Goal: Information Seeking & Learning: Check status

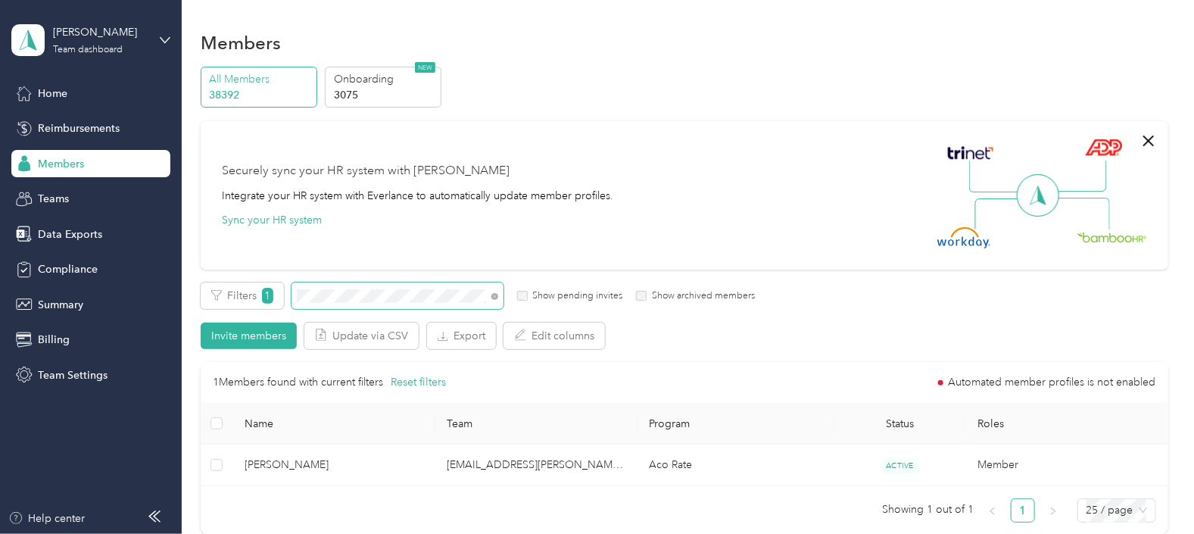
click at [284, 296] on div "Filters 1 Show pending invites Show archived members" at bounding box center [478, 296] width 554 height 27
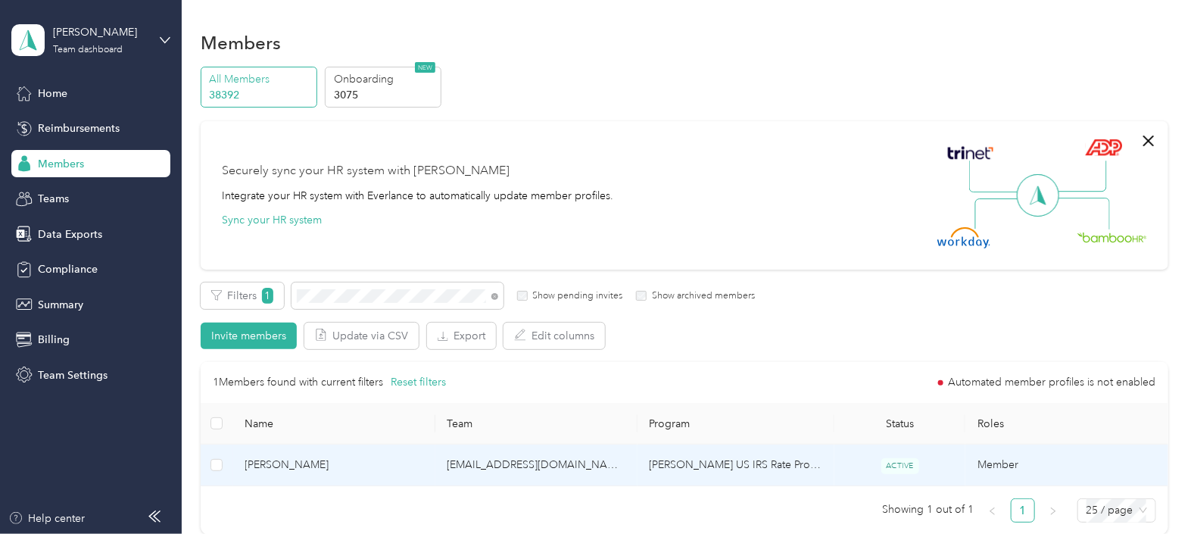
click at [610, 473] on td "[EMAIL_ADDRESS][DOMAIN_NAME]" at bounding box center [537, 466] width 202 height 42
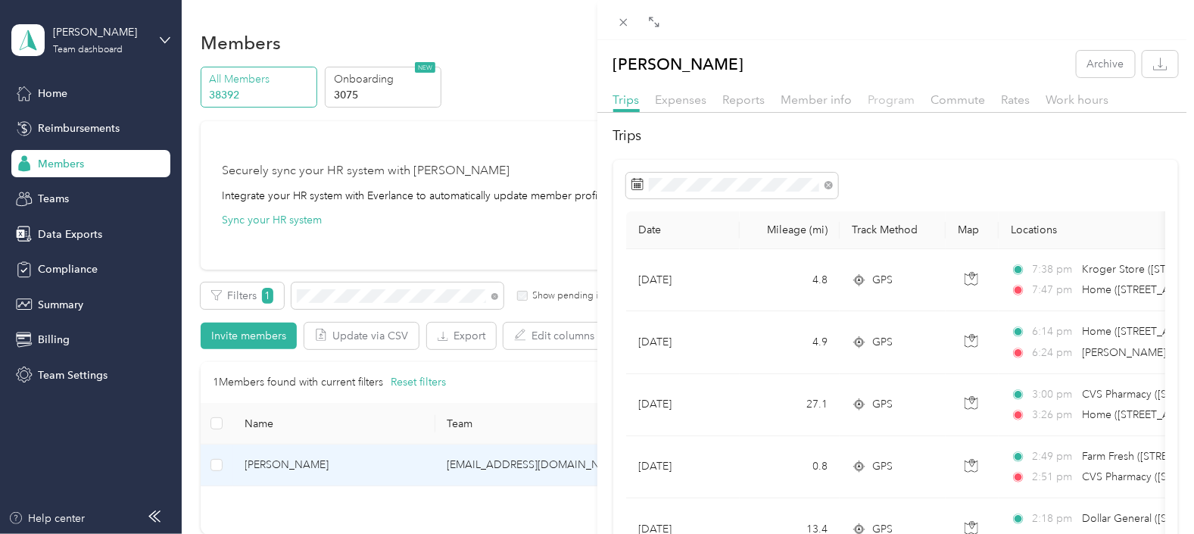
click at [910, 98] on span "Program" at bounding box center [892, 99] width 47 height 14
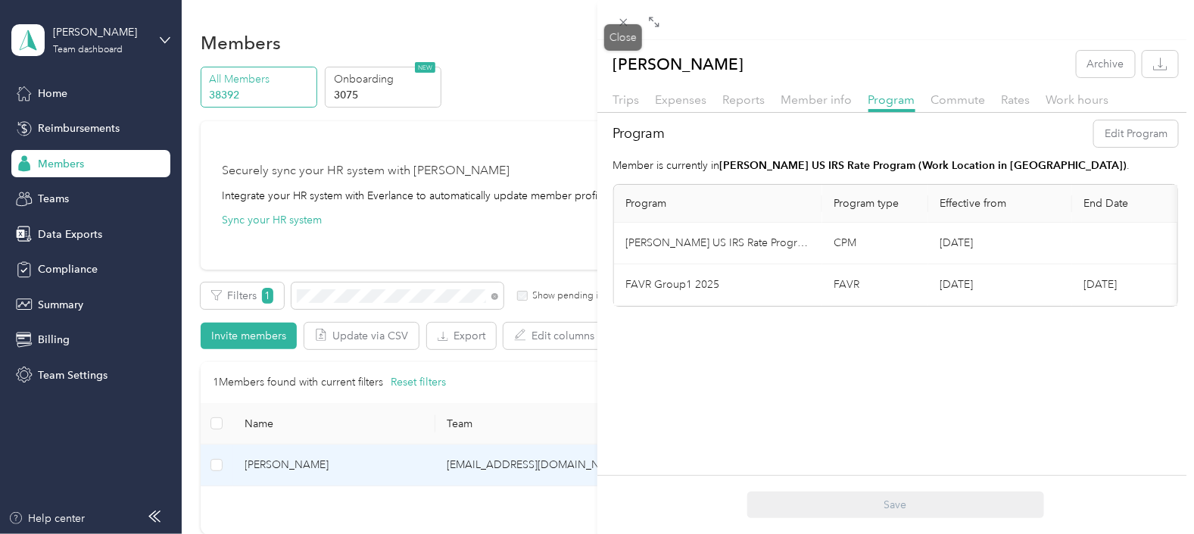
click at [621, 23] on icon at bounding box center [623, 22] width 13 height 13
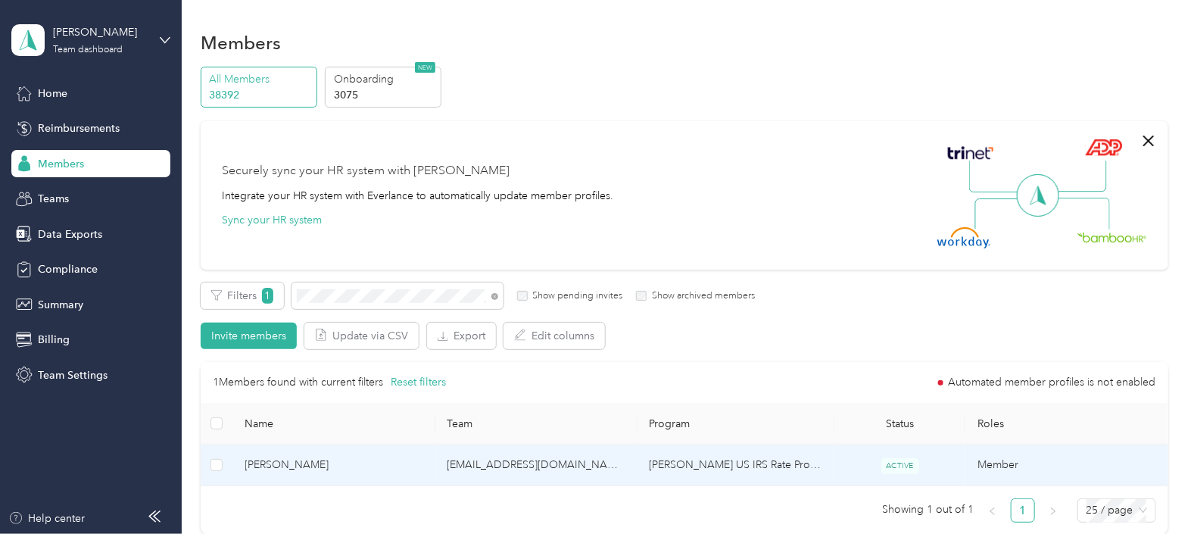
click at [607, 471] on td "[EMAIL_ADDRESS][DOMAIN_NAME]" at bounding box center [537, 466] width 202 height 42
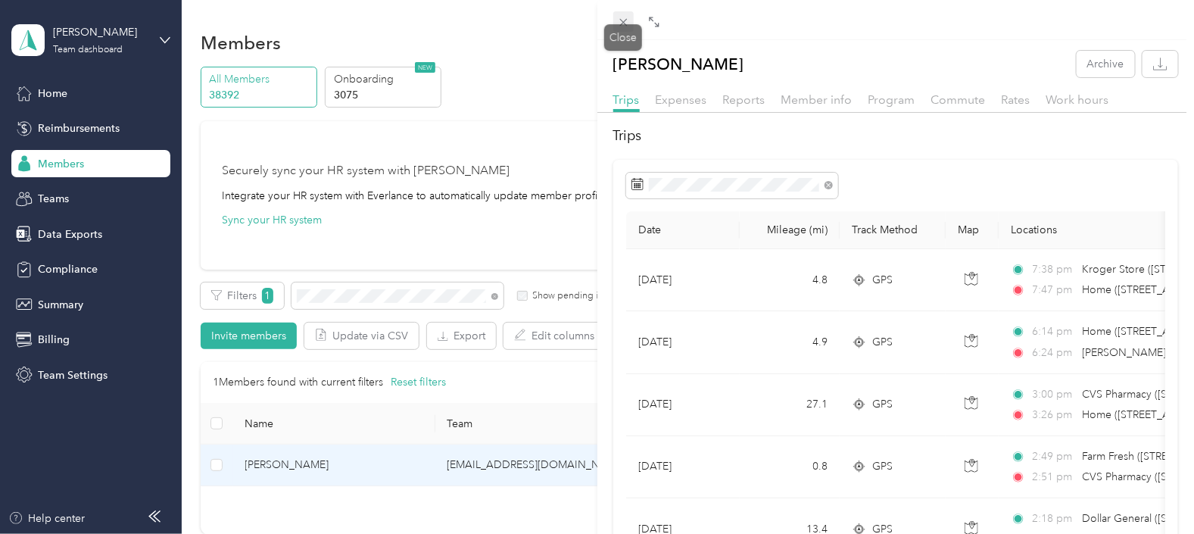
click at [624, 17] on icon at bounding box center [623, 22] width 13 height 13
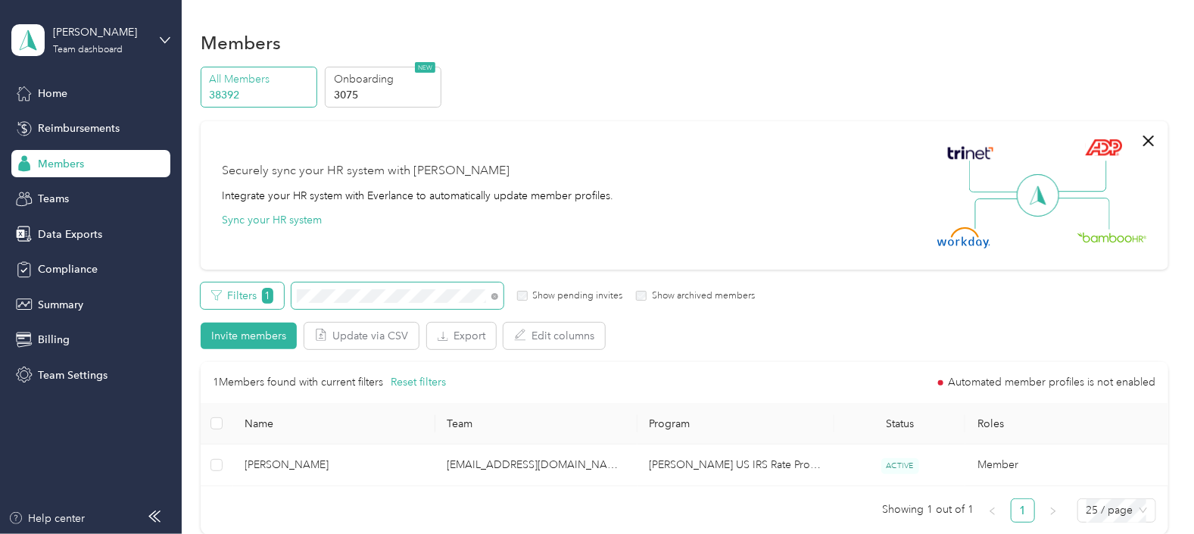
click at [278, 305] on div "Filters 1 Show pending invites Show archived members" at bounding box center [478, 296] width 554 height 27
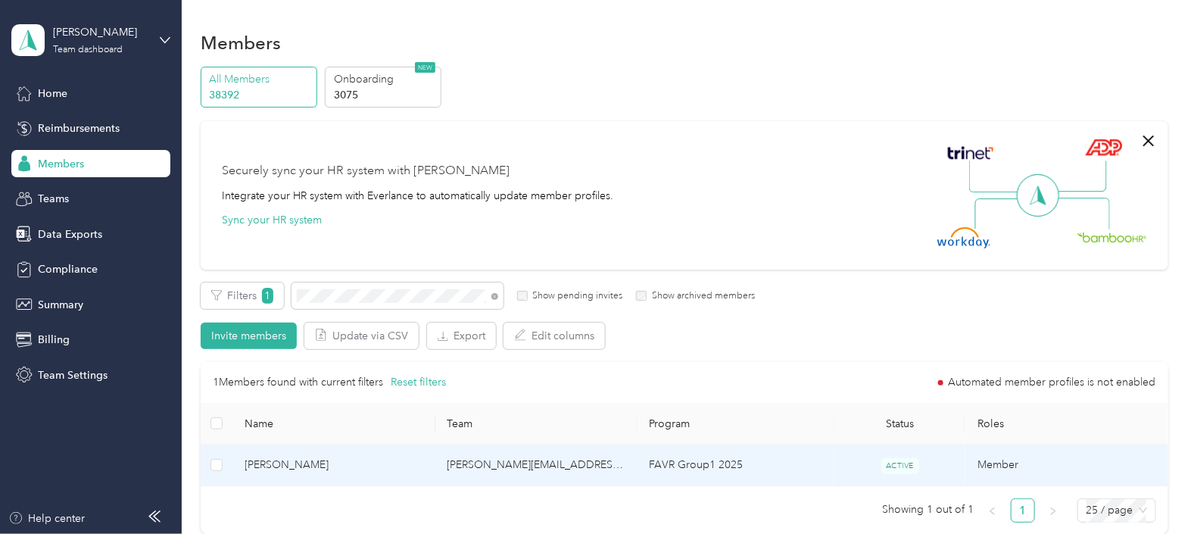
click at [773, 460] on td "FAVR Group1 2025" at bounding box center [736, 466] width 197 height 42
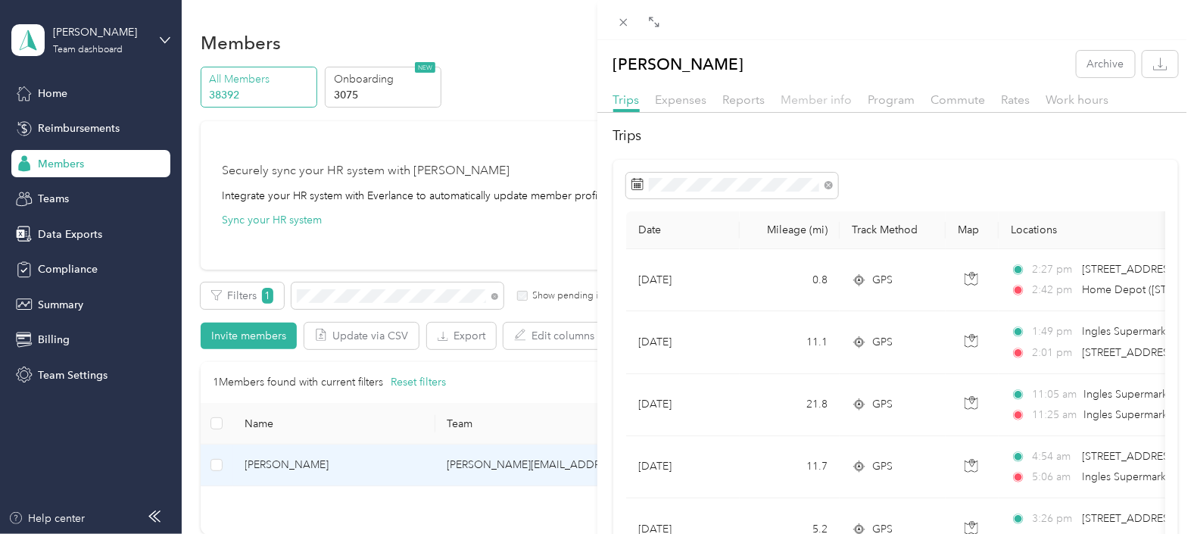
click at [814, 99] on span "Member info" at bounding box center [817, 99] width 71 height 14
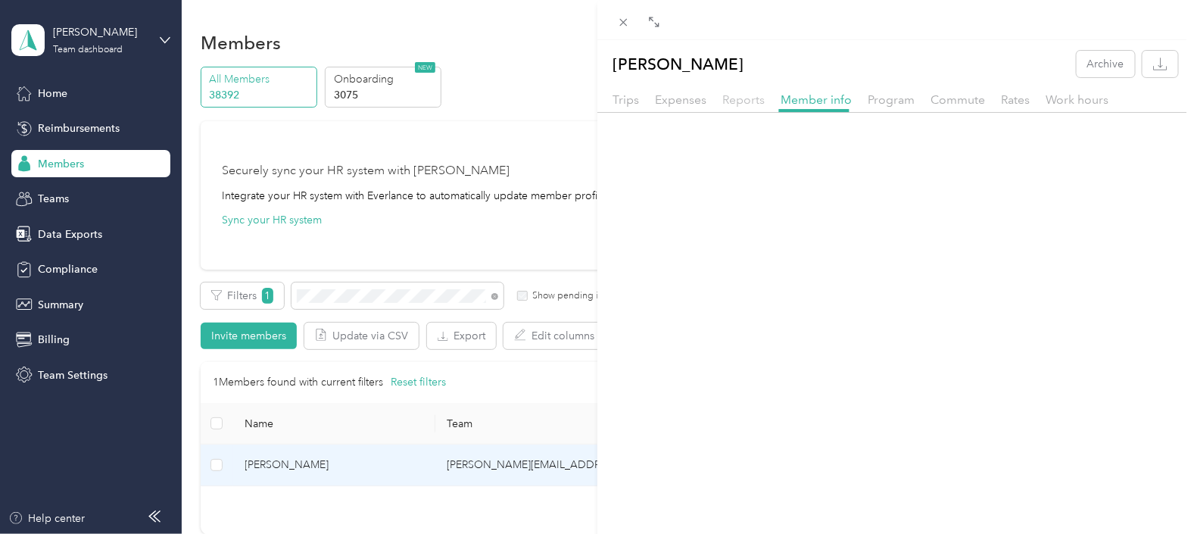
click at [731, 102] on span "Reports" at bounding box center [744, 99] width 42 height 14
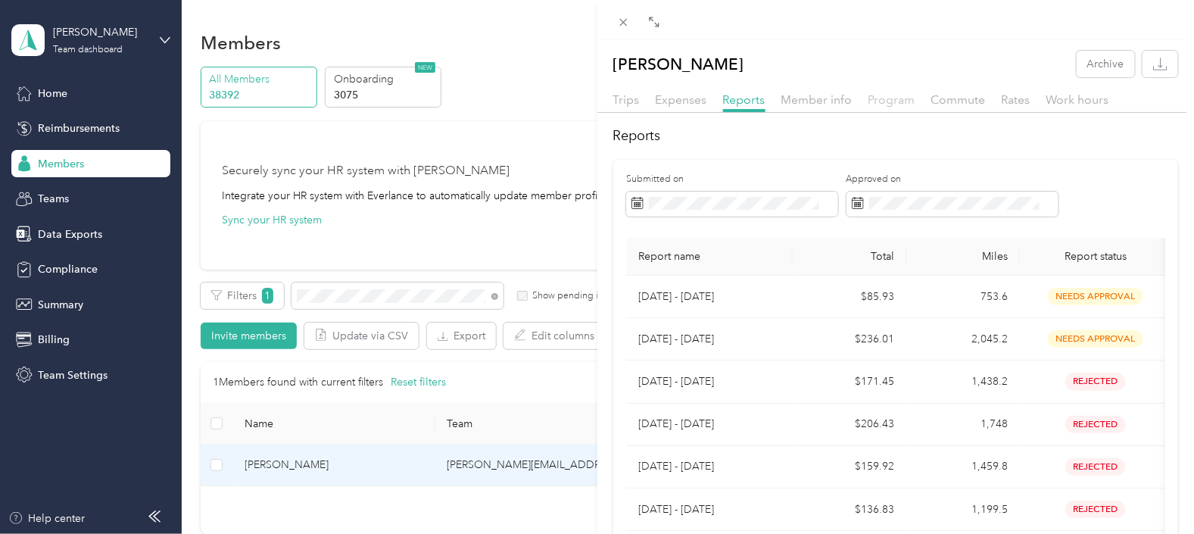
click at [890, 104] on span "Program" at bounding box center [892, 99] width 47 height 14
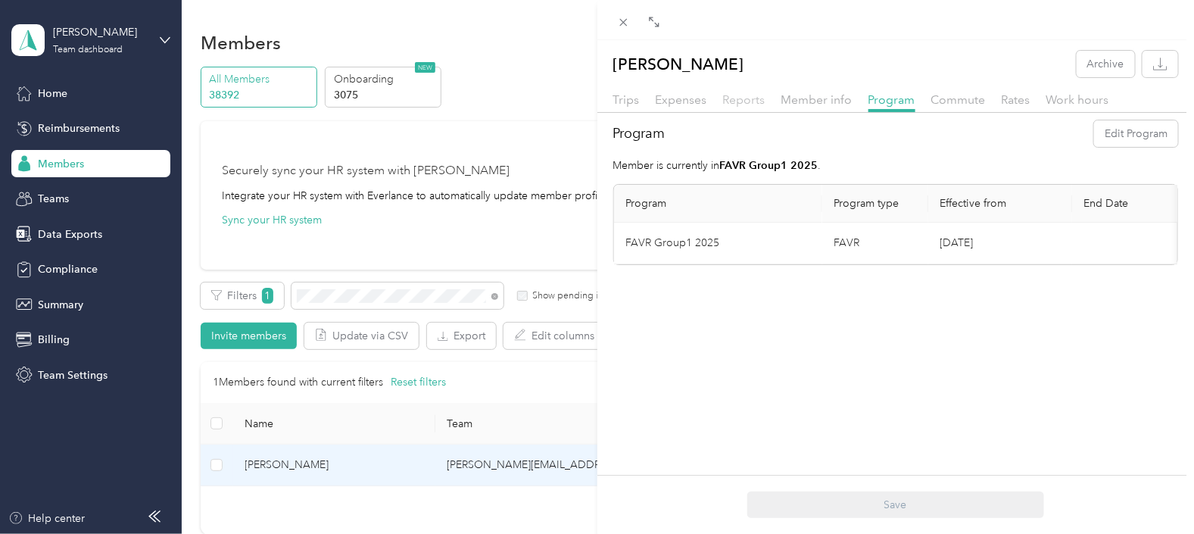
click at [737, 104] on span "Reports" at bounding box center [744, 99] width 42 height 14
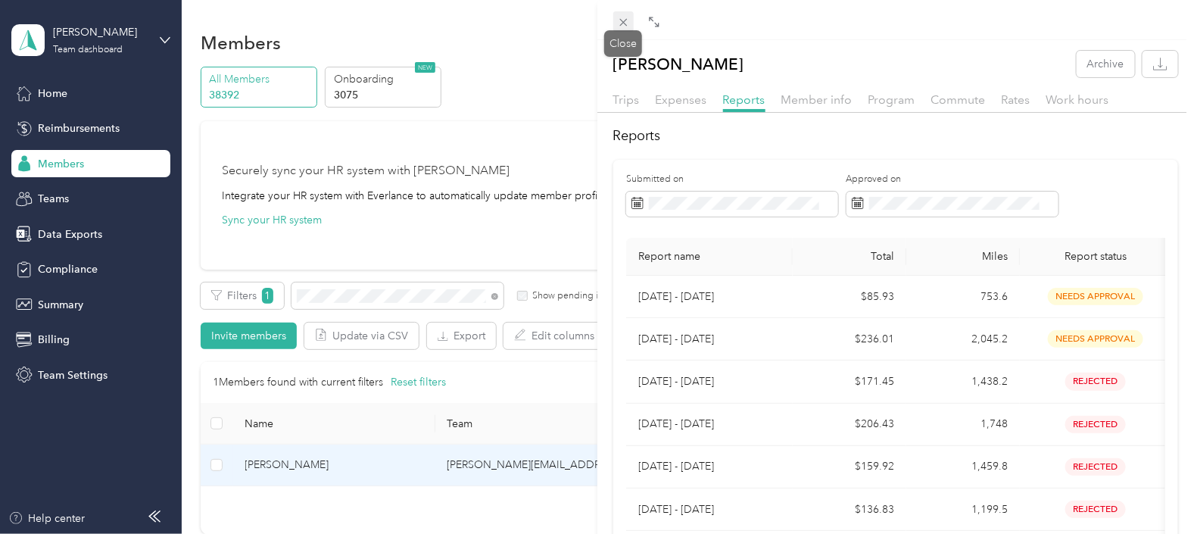
click at [624, 23] on icon at bounding box center [624, 23] width 8 height 8
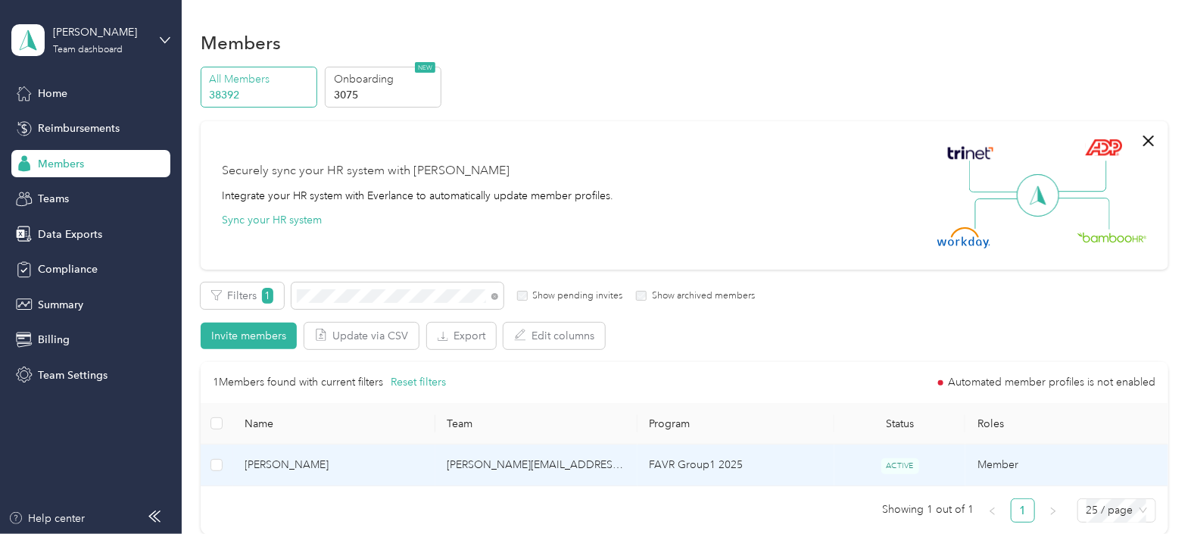
click at [603, 470] on td "[PERSON_NAME][EMAIL_ADDRESS][PERSON_NAME][DOMAIN_NAME]" at bounding box center [537, 466] width 202 height 42
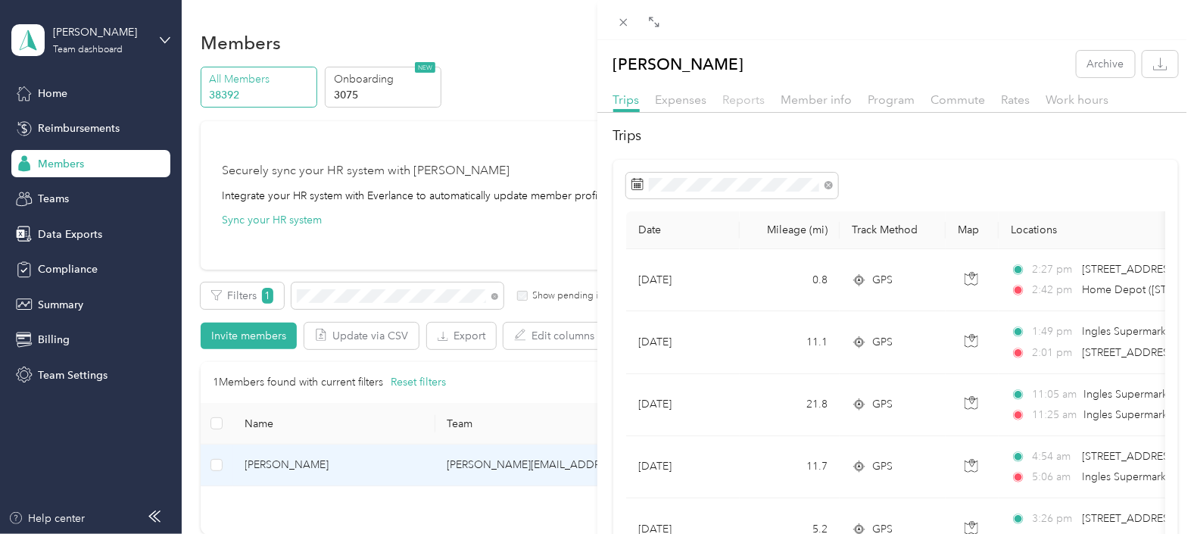
click at [754, 104] on span "Reports" at bounding box center [744, 99] width 42 height 14
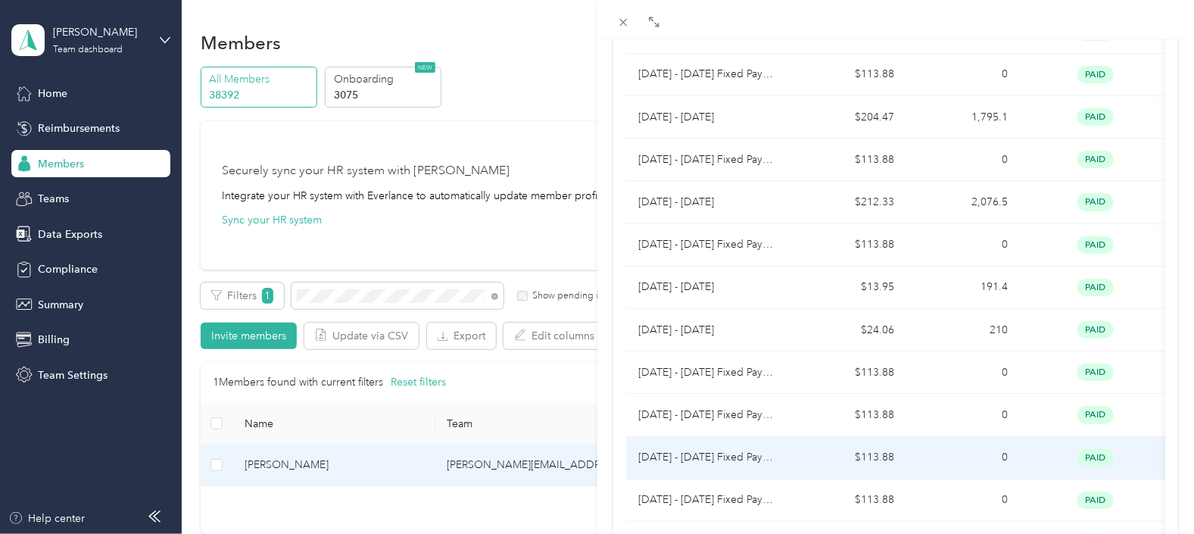
scroll to position [619, 0]
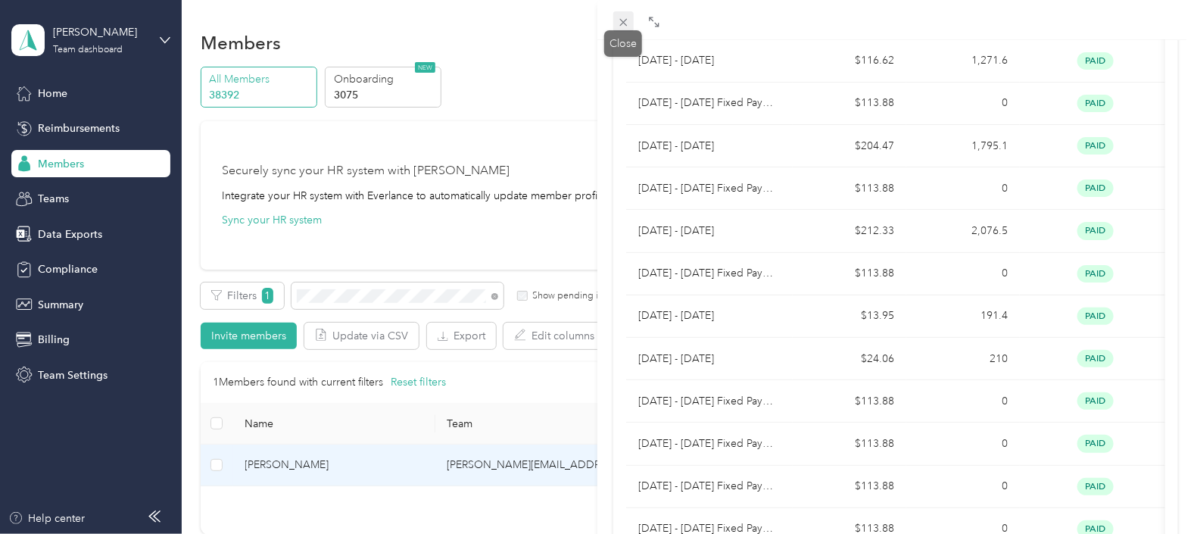
click at [622, 19] on icon at bounding box center [623, 22] width 13 height 13
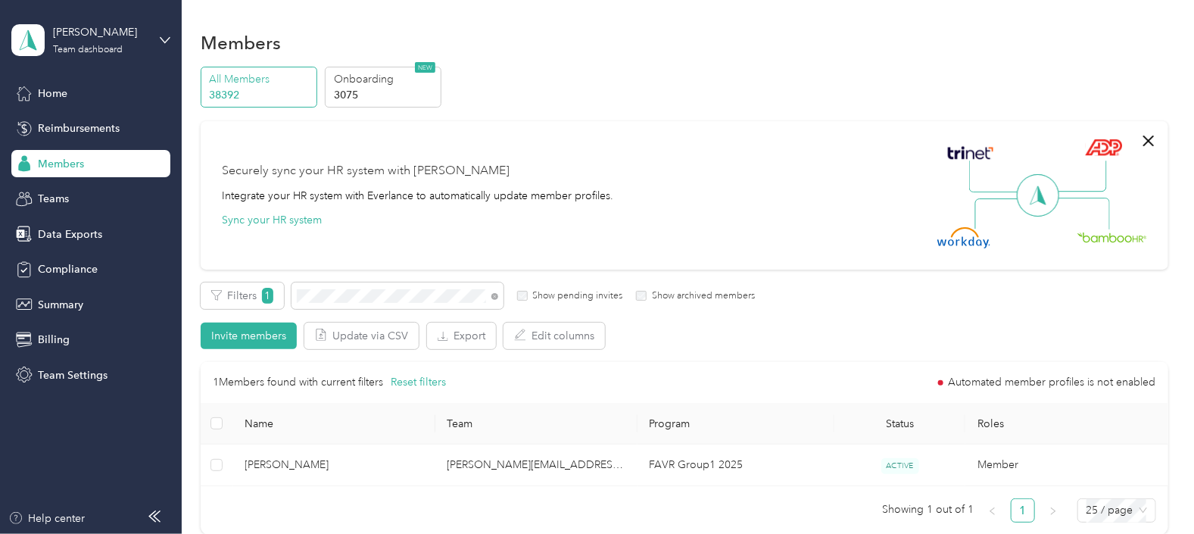
scroll to position [248, 0]
click at [287, 306] on div "Filters 1 Show pending invites Show archived members" at bounding box center [478, 296] width 554 height 27
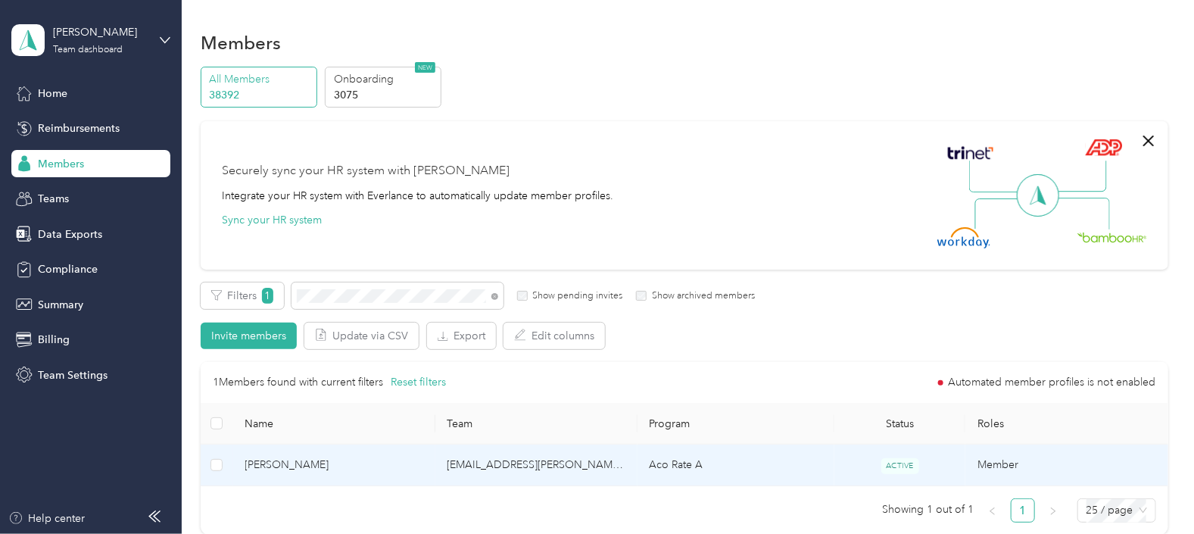
click at [727, 470] on td "Aco Rate A" at bounding box center [736, 466] width 197 height 42
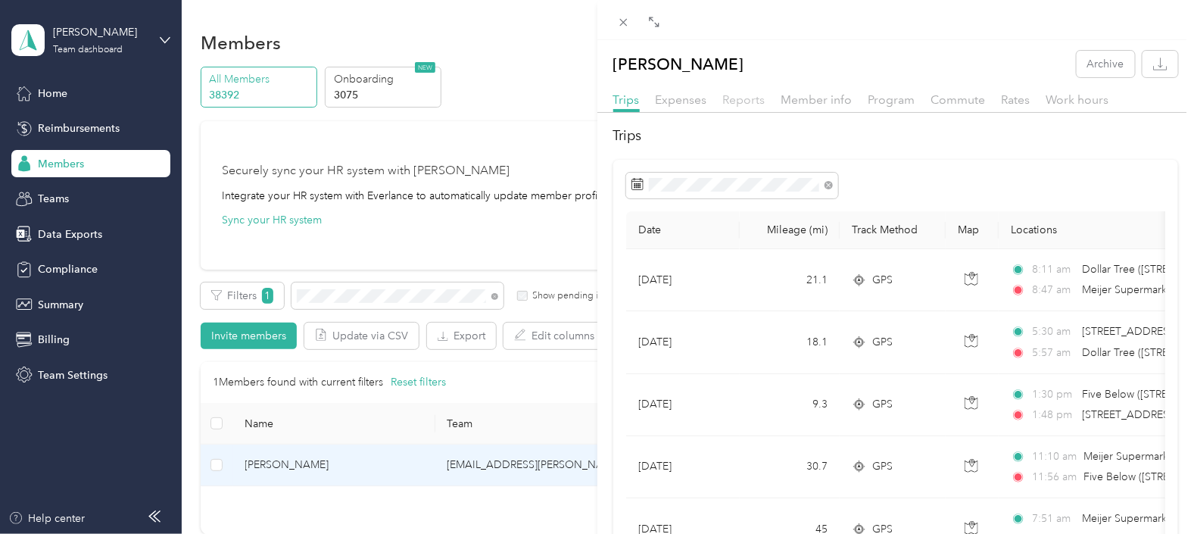
click at [749, 105] on span "Reports" at bounding box center [744, 99] width 42 height 14
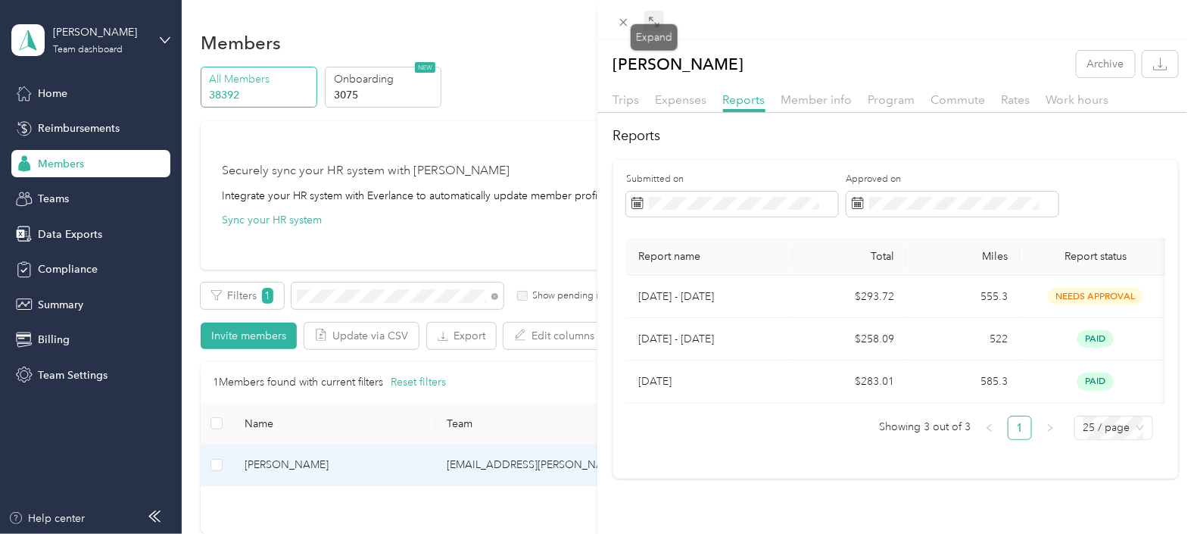
click at [660, 28] on span at bounding box center [655, 21] width 20 height 21
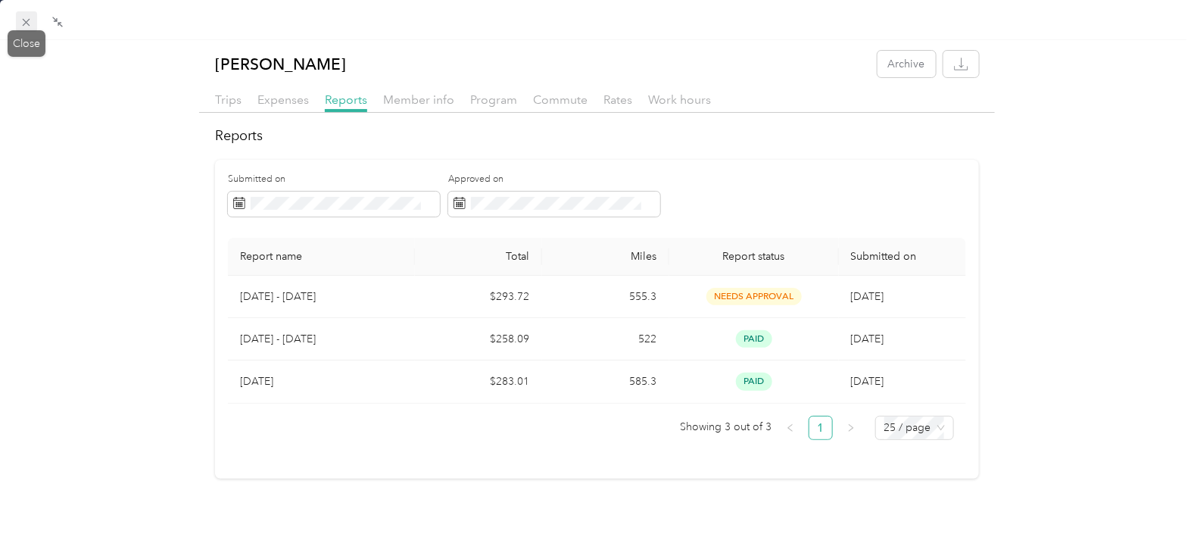
click at [27, 19] on icon at bounding box center [26, 22] width 13 height 13
